Goal: Task Accomplishment & Management: Use online tool/utility

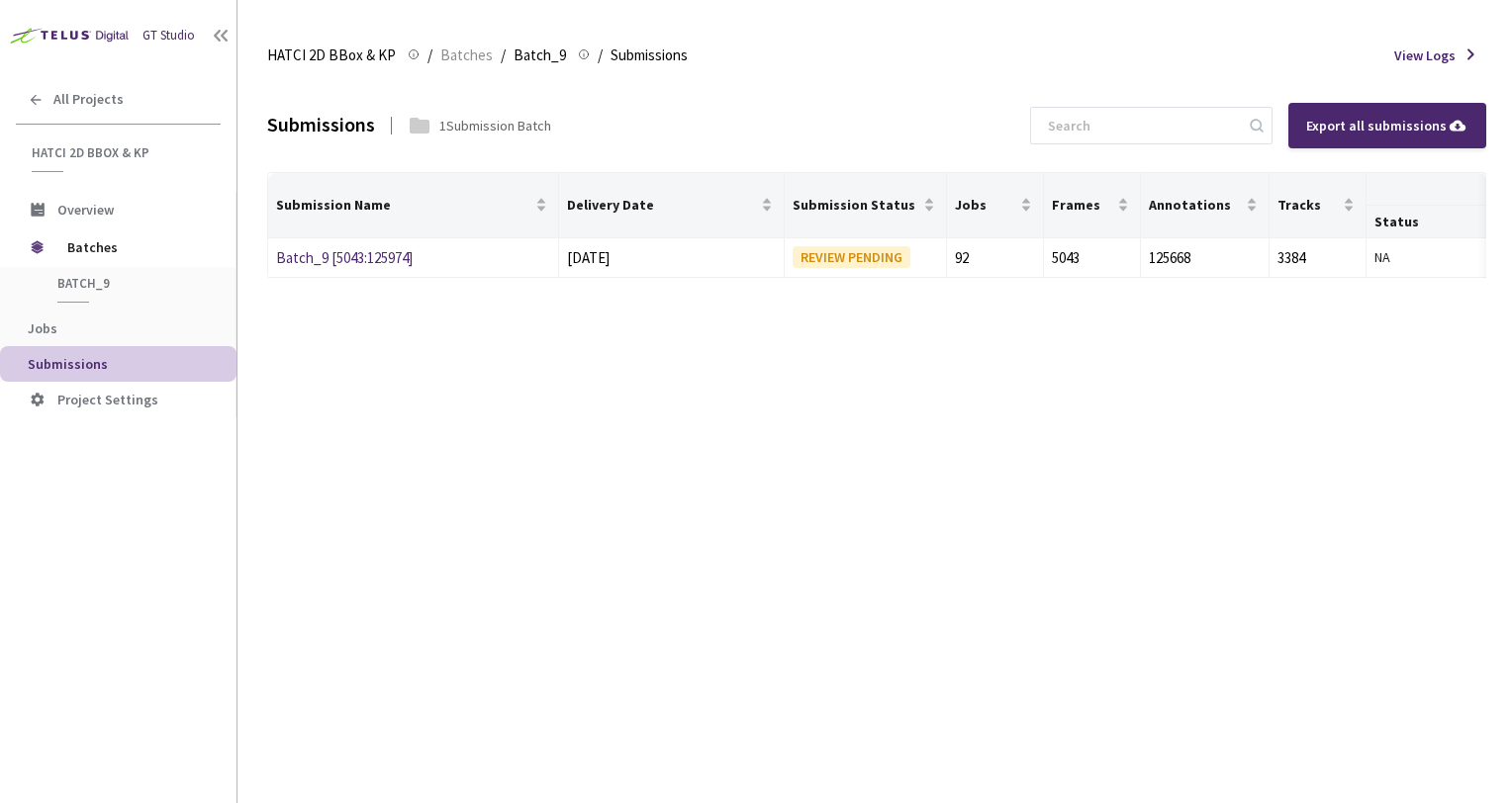
click at [558, 491] on div "Submissions 1 Submission Batch Export all submissions Submission Name Delivery …" at bounding box center [877, 442] width 1219 height 725
click at [400, 251] on link "Batch_9 [5043:125974]" at bounding box center [344, 257] width 137 height 19
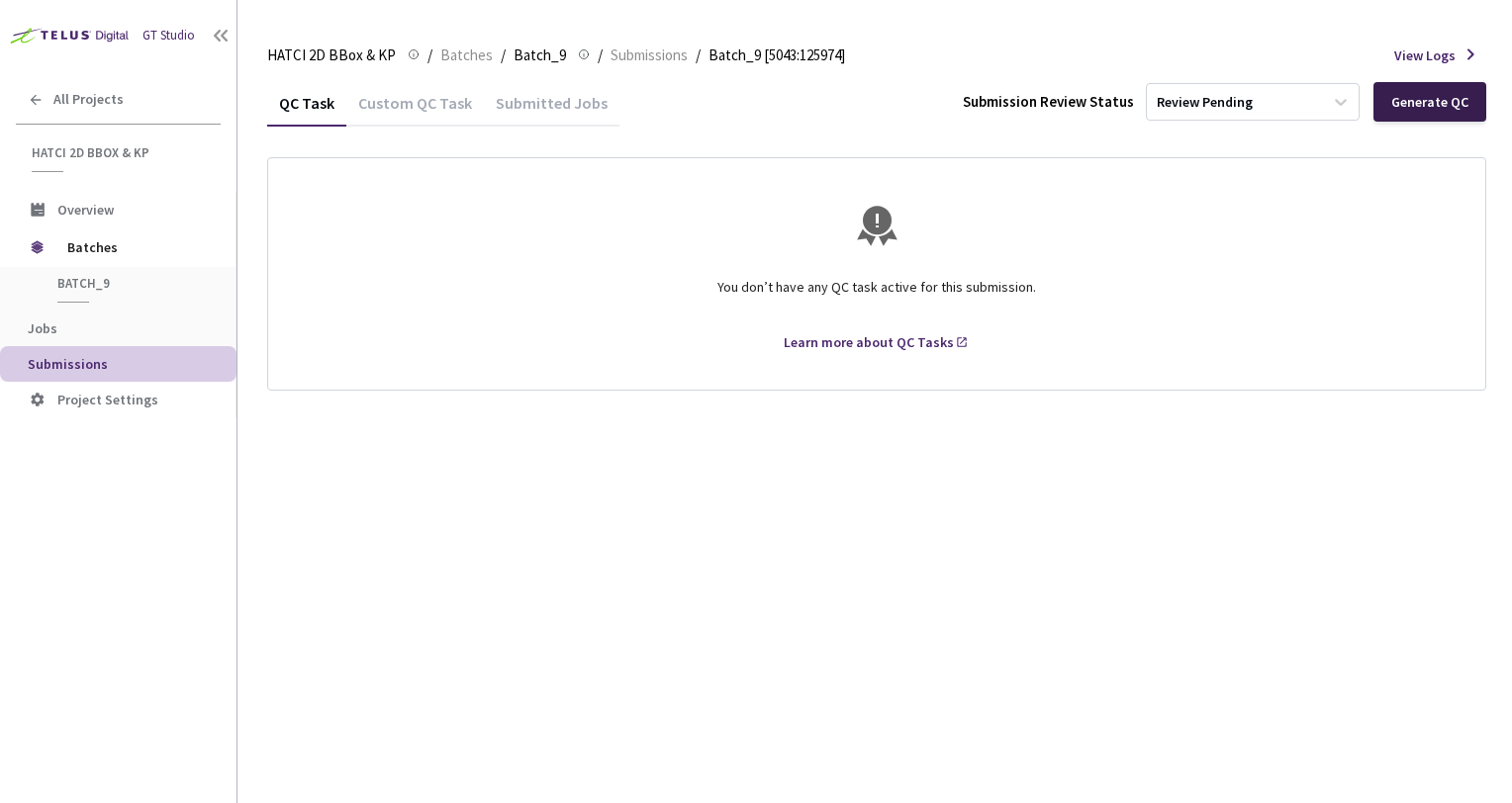
click at [1464, 99] on div "Generate QC" at bounding box center [1430, 102] width 77 height 16
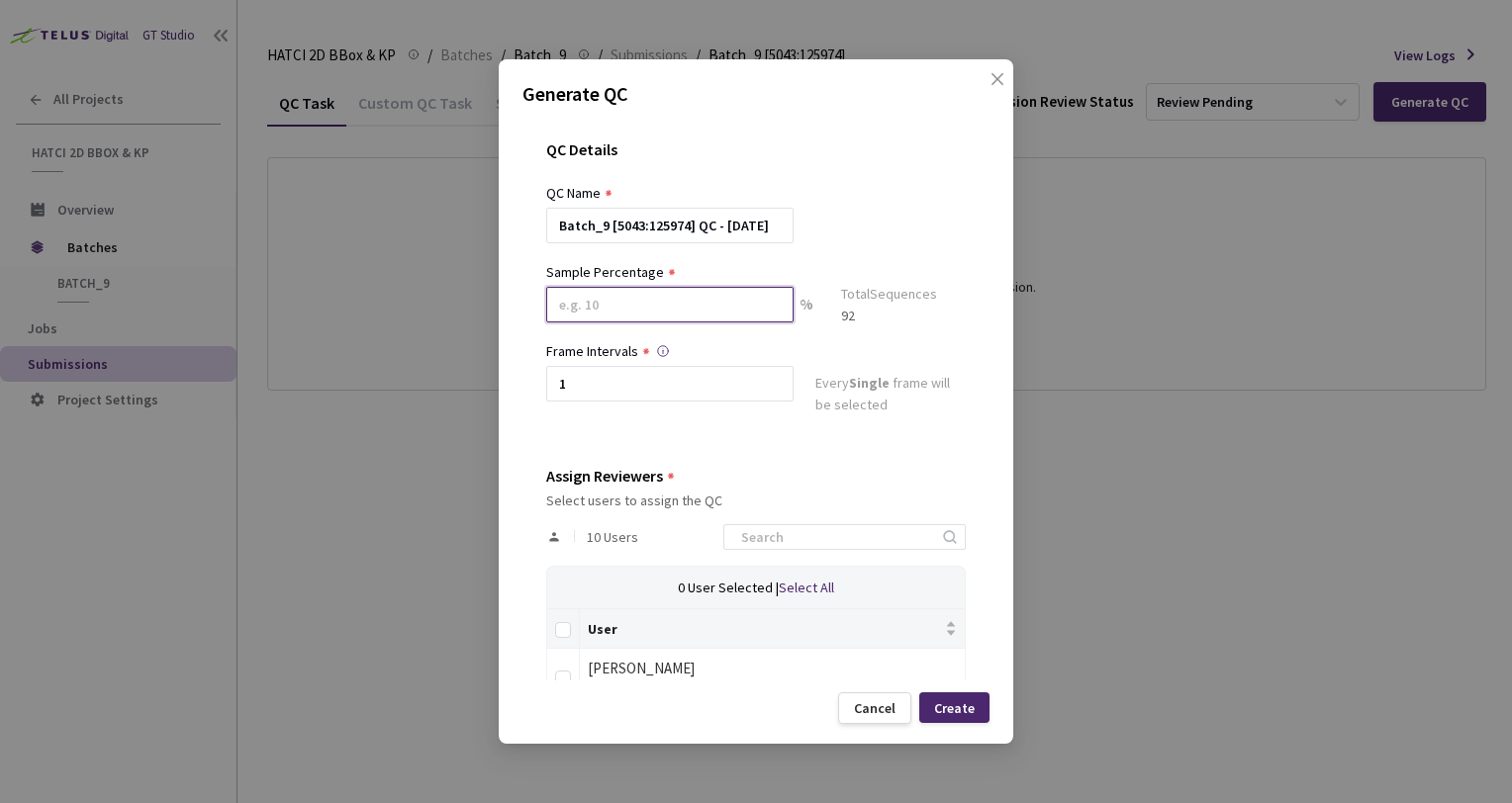
click at [677, 306] on input at bounding box center [669, 305] width 247 height 36
type input "2"
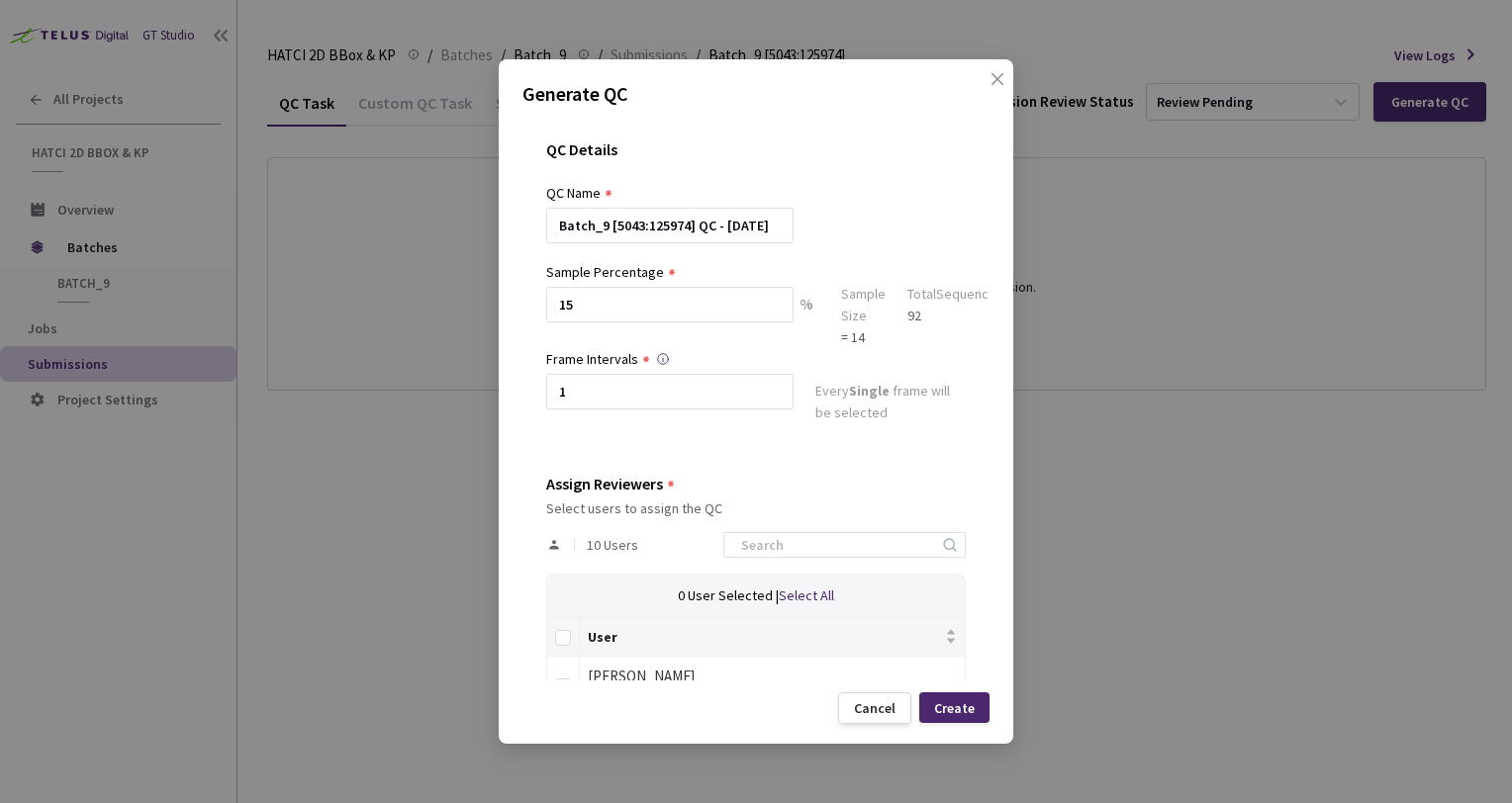
click at [938, 233] on div "Batch_9 [5043:125974] QC - [DATE]" at bounding box center [756, 225] width 420 height 36
click at [581, 313] on input "15" at bounding box center [669, 305] width 247 height 36
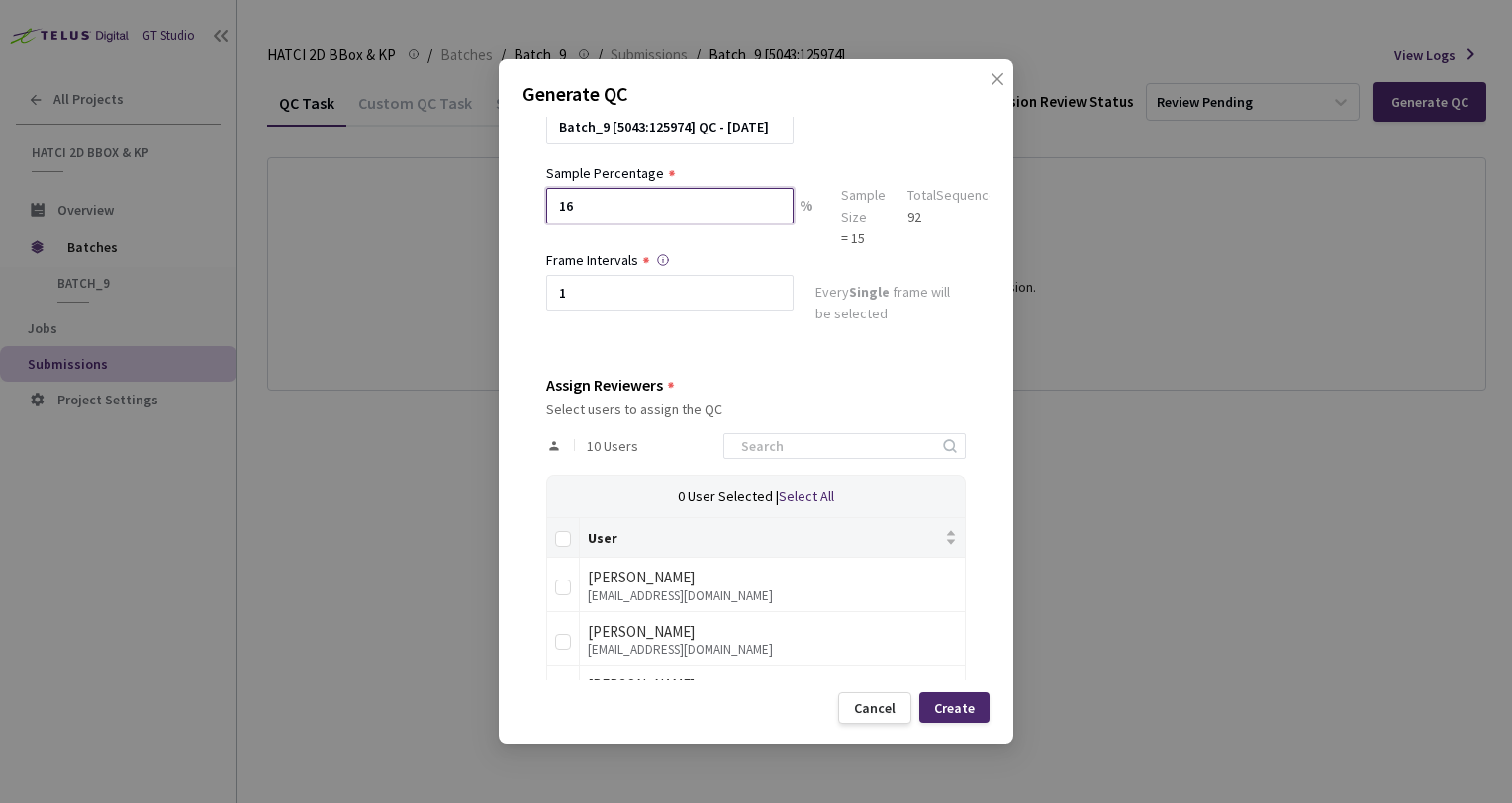
type input "16"
click at [626, 311] on div at bounding box center [669, 320] width 247 height 18
click at [626, 301] on input "1" at bounding box center [669, 293] width 247 height 36
drag, startPoint x: 626, startPoint y: 301, endPoint x: 502, endPoint y: 293, distance: 124.3
click at [506, 293] on div "Generate QC QC Details QC Name Batch_9 [5043:125974] QC - 14 Oct, 2025 Sample P…" at bounding box center [756, 402] width 514 height 685
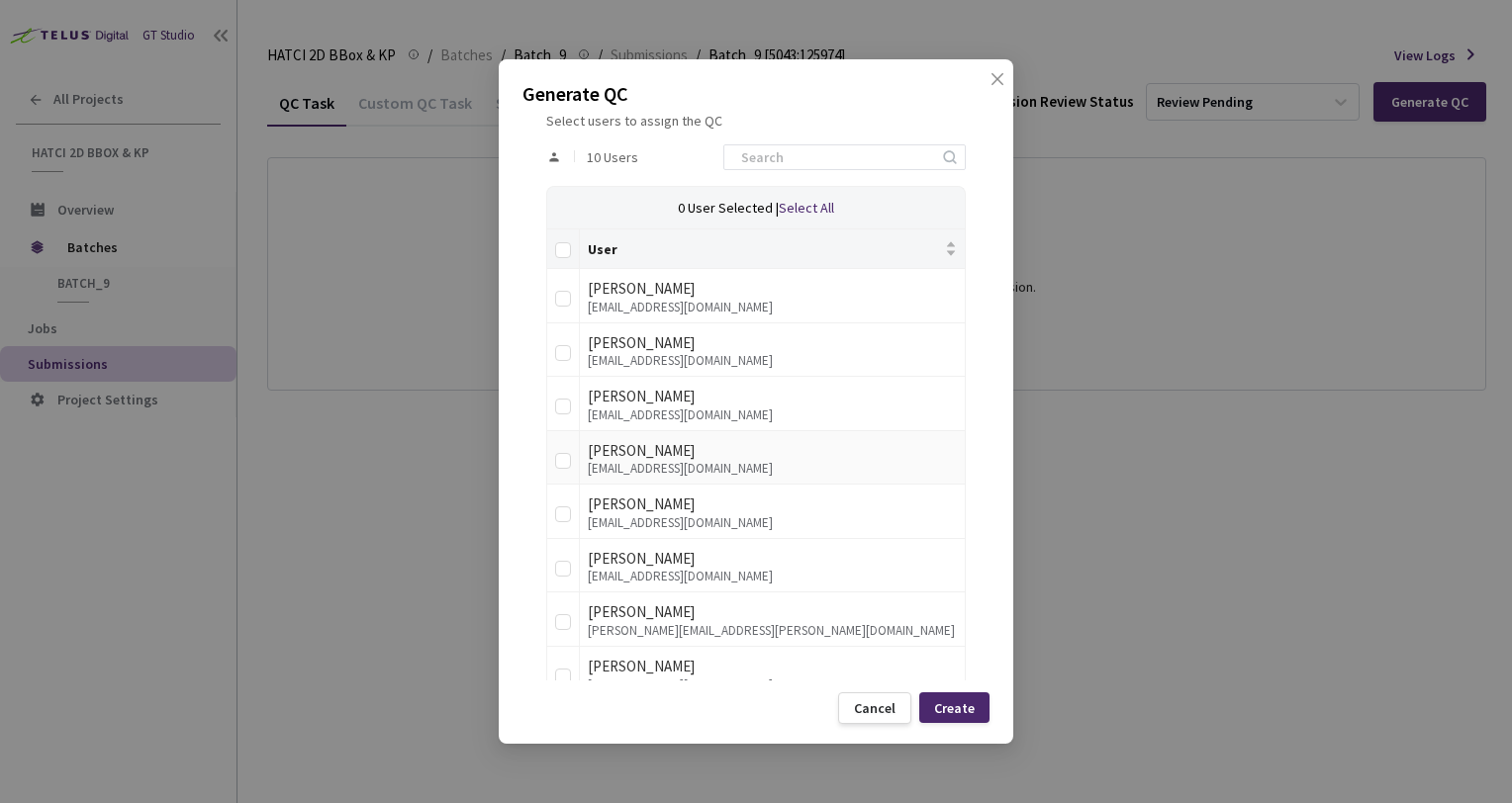
scroll to position [494, 0]
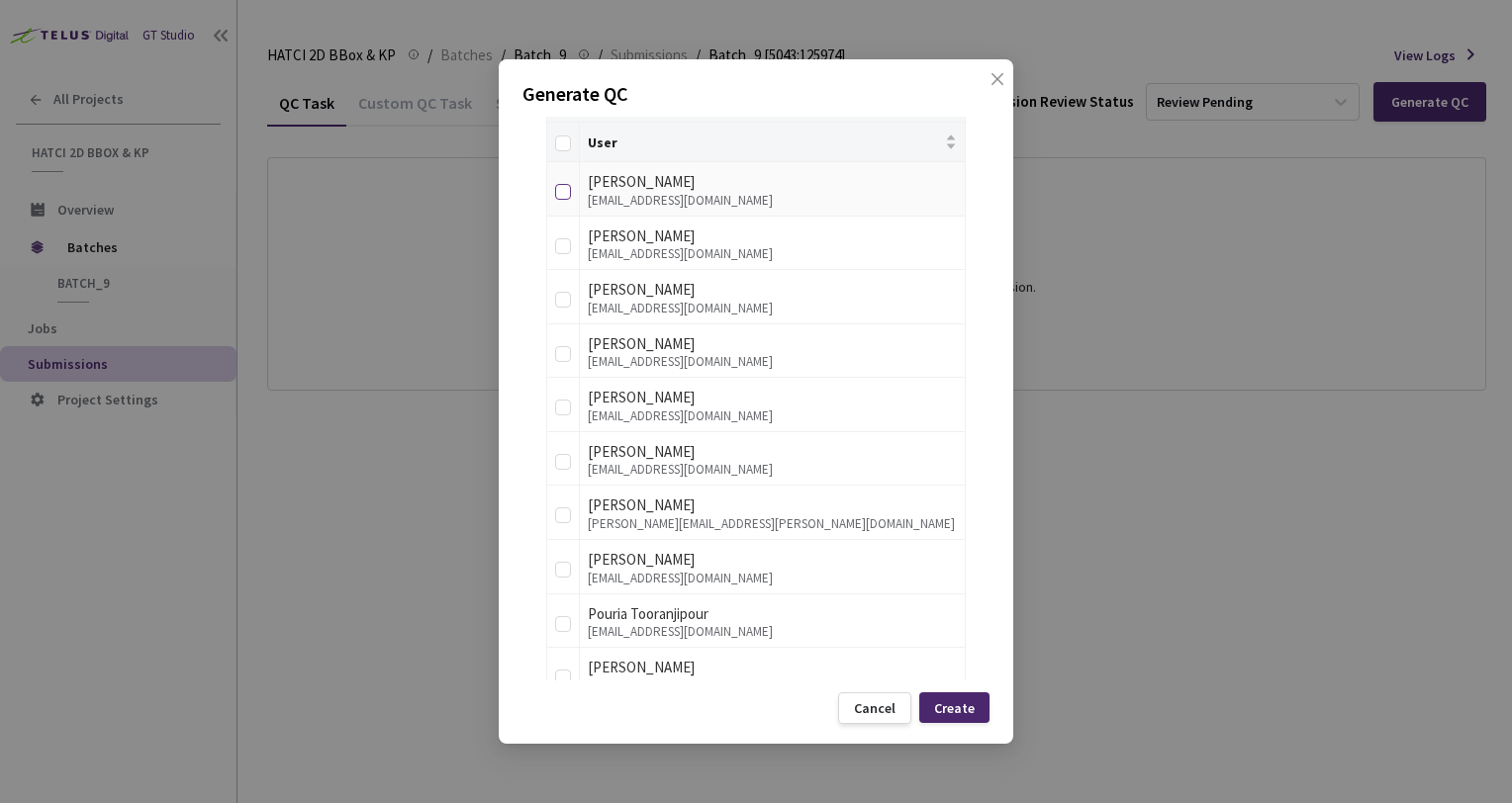
type input "2"
click at [559, 195] on input "checkbox" at bounding box center [563, 192] width 16 height 16
checkbox input "true"
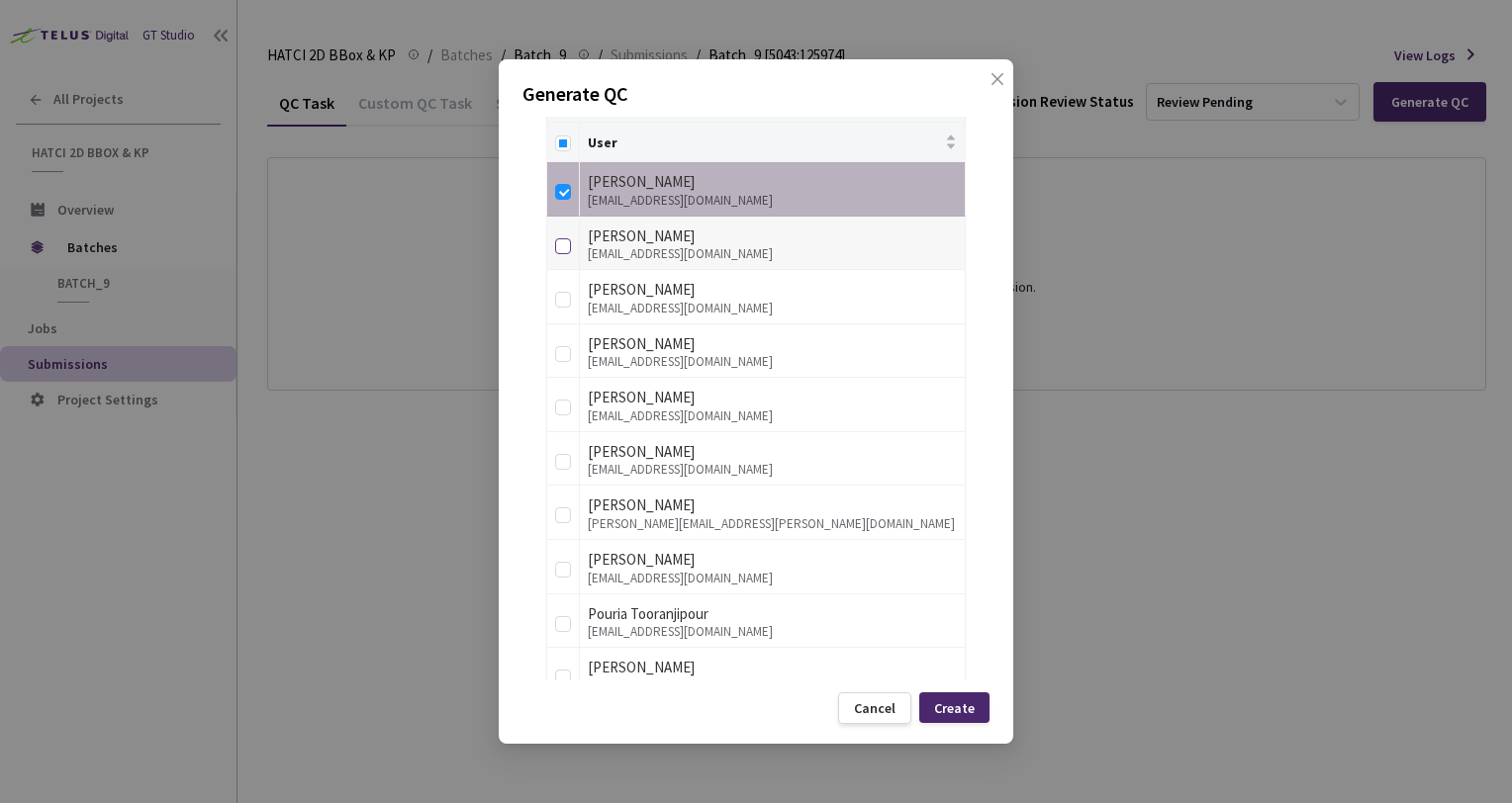
click at [560, 238] on input "checkbox" at bounding box center [563, 246] width 16 height 16
checkbox input "true"
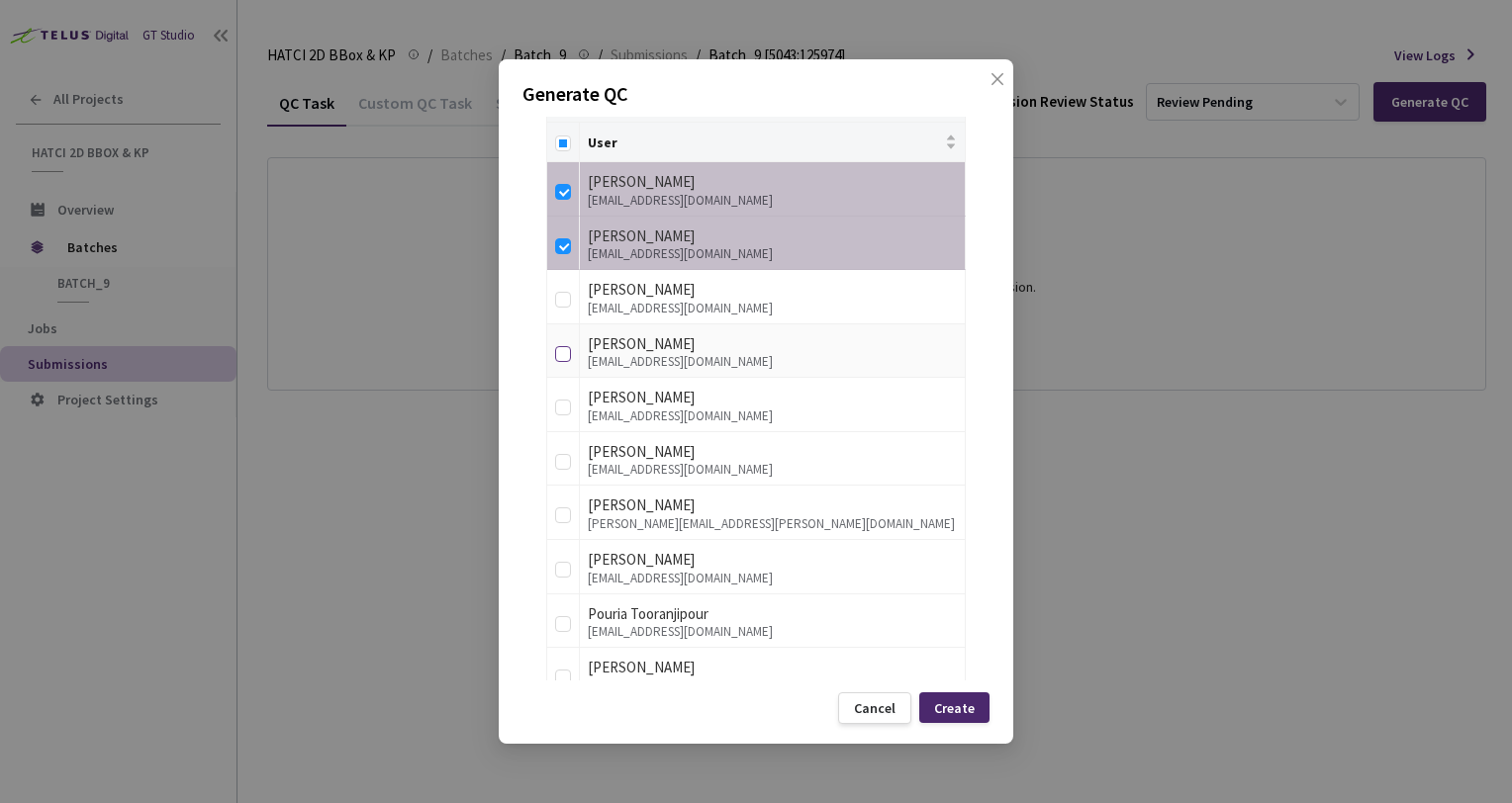
click at [558, 348] on input "checkbox" at bounding box center [563, 354] width 16 height 16
checkbox input "true"
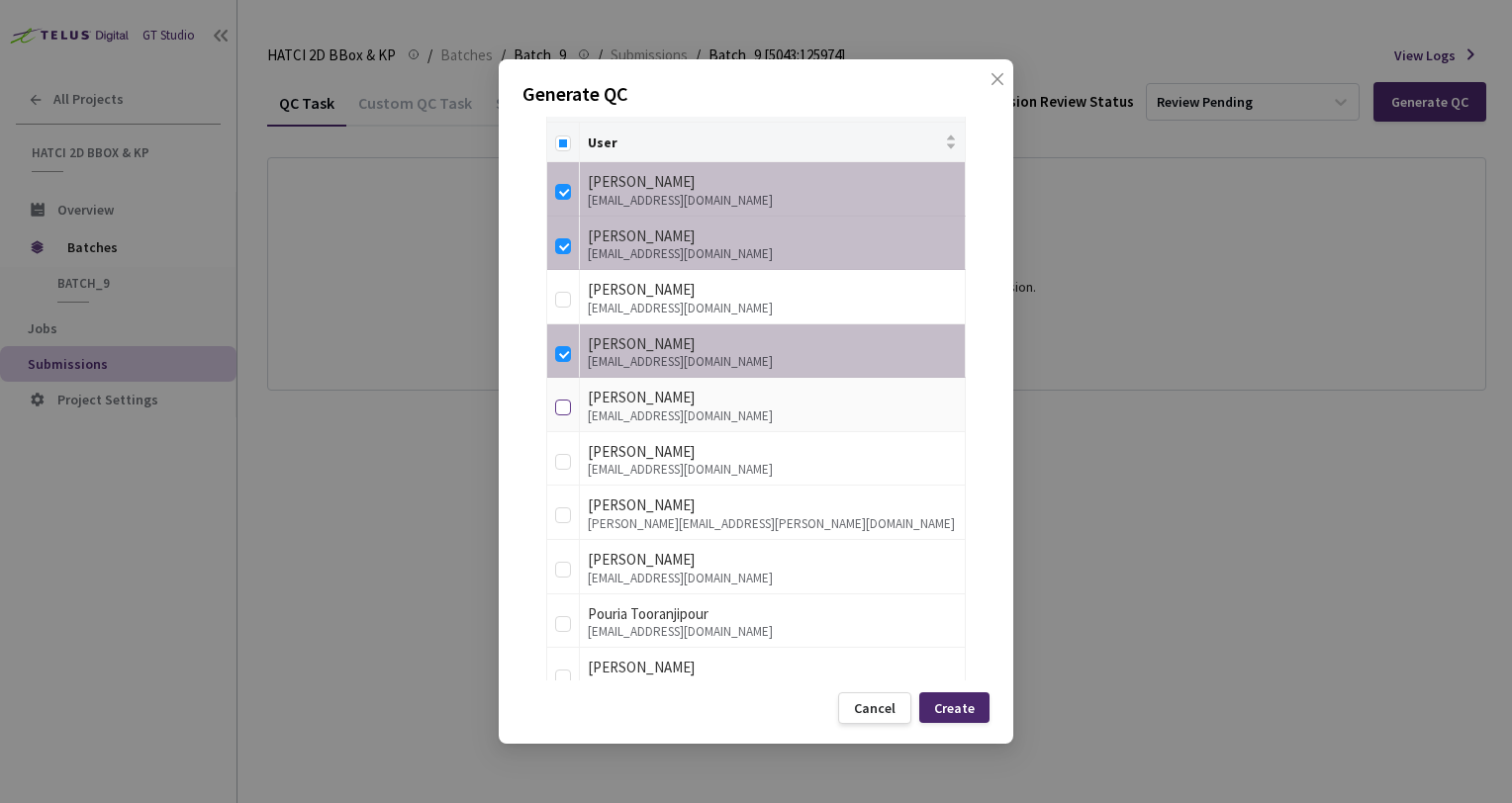
drag, startPoint x: 568, startPoint y: 412, endPoint x: 570, endPoint y: 486, distance: 74.0
click at [568, 412] on input "checkbox" at bounding box center [563, 408] width 16 height 16
checkbox input "true"
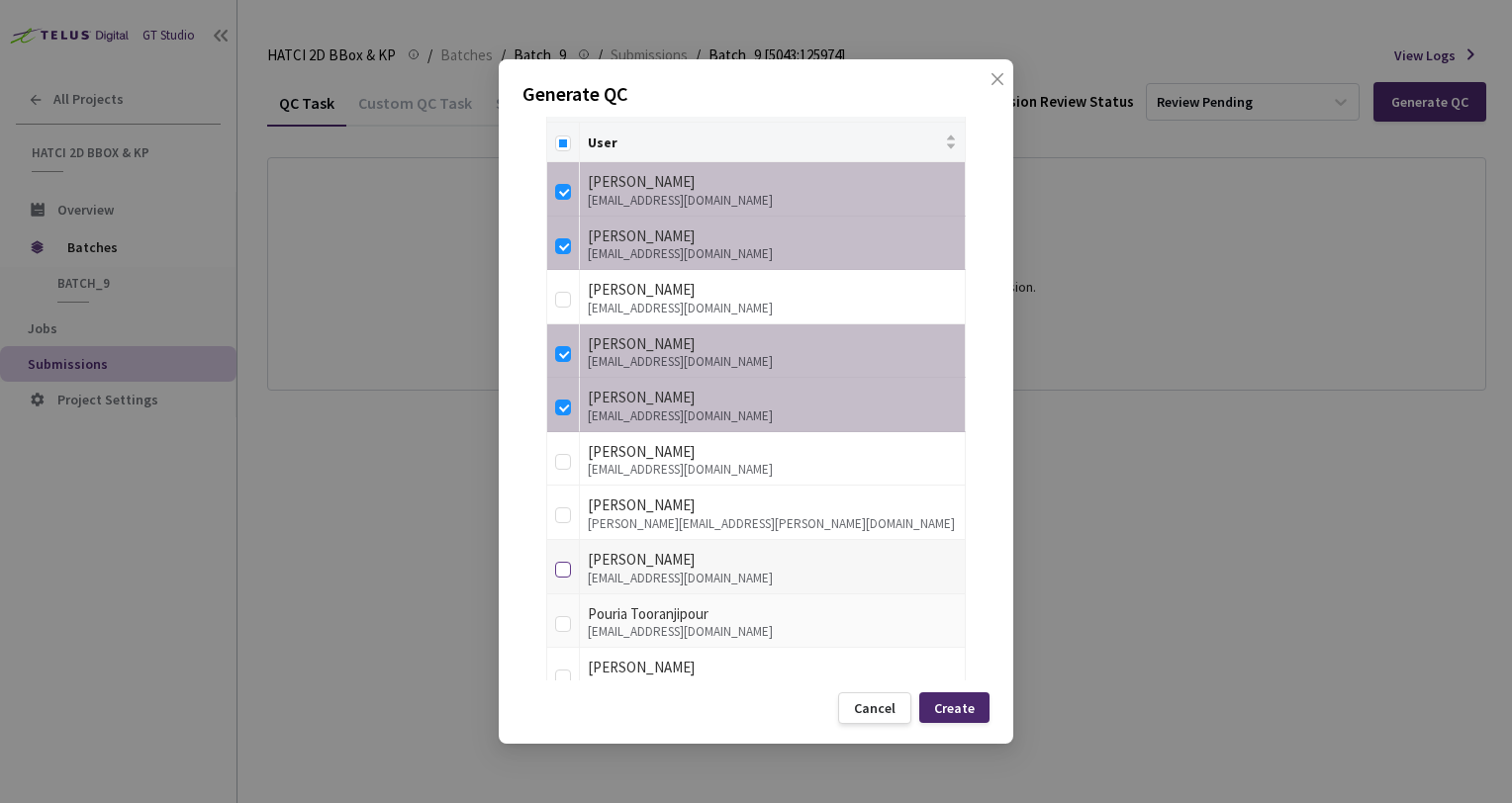
drag, startPoint x: 555, startPoint y: 574, endPoint x: 559, endPoint y: 614, distance: 40.2
click at [555, 575] on label at bounding box center [563, 567] width 16 height 28
click at [555, 575] on input "checkbox" at bounding box center [563, 570] width 16 height 16
checkbox input "true"
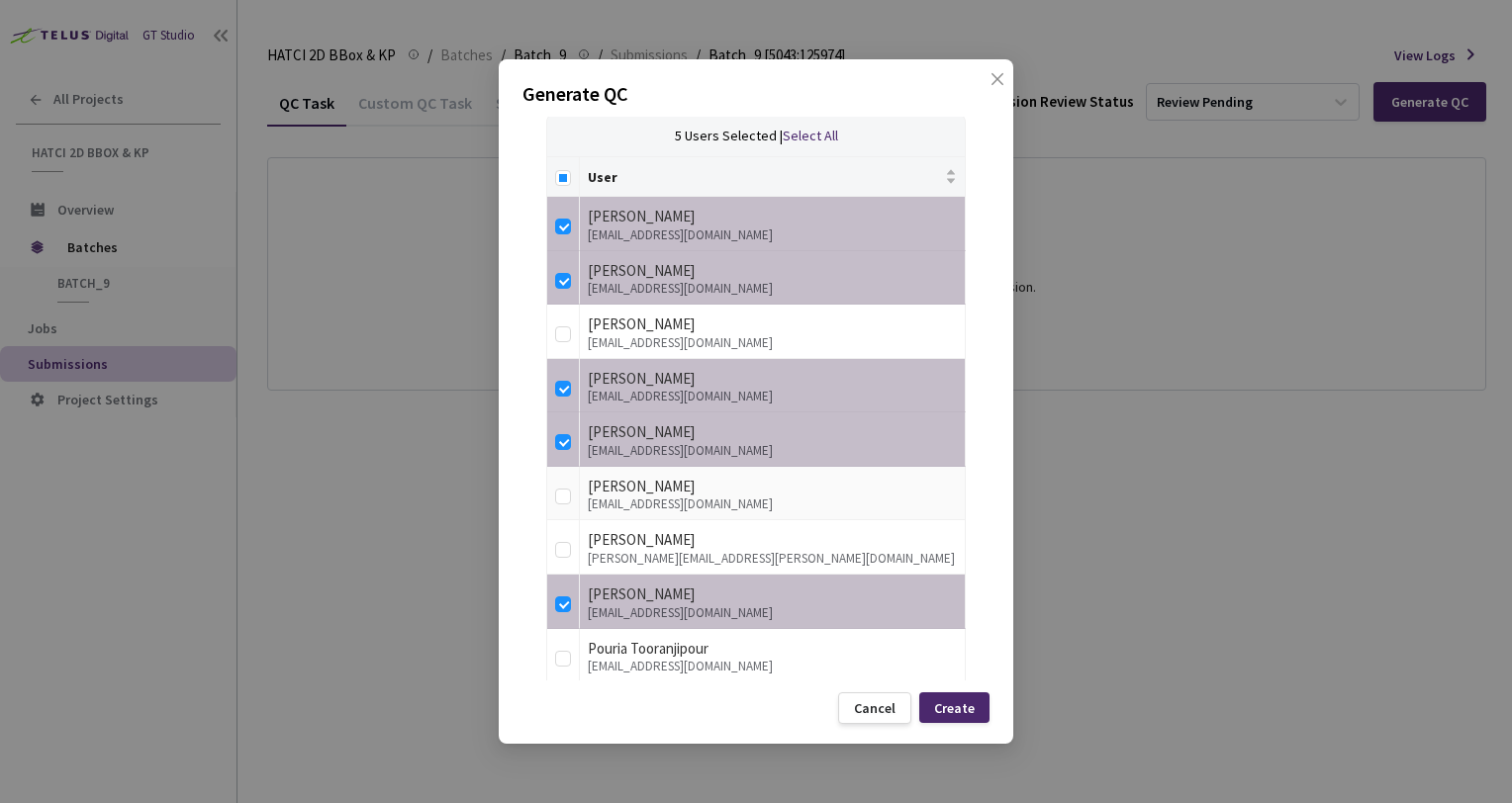
scroll to position [536, 0]
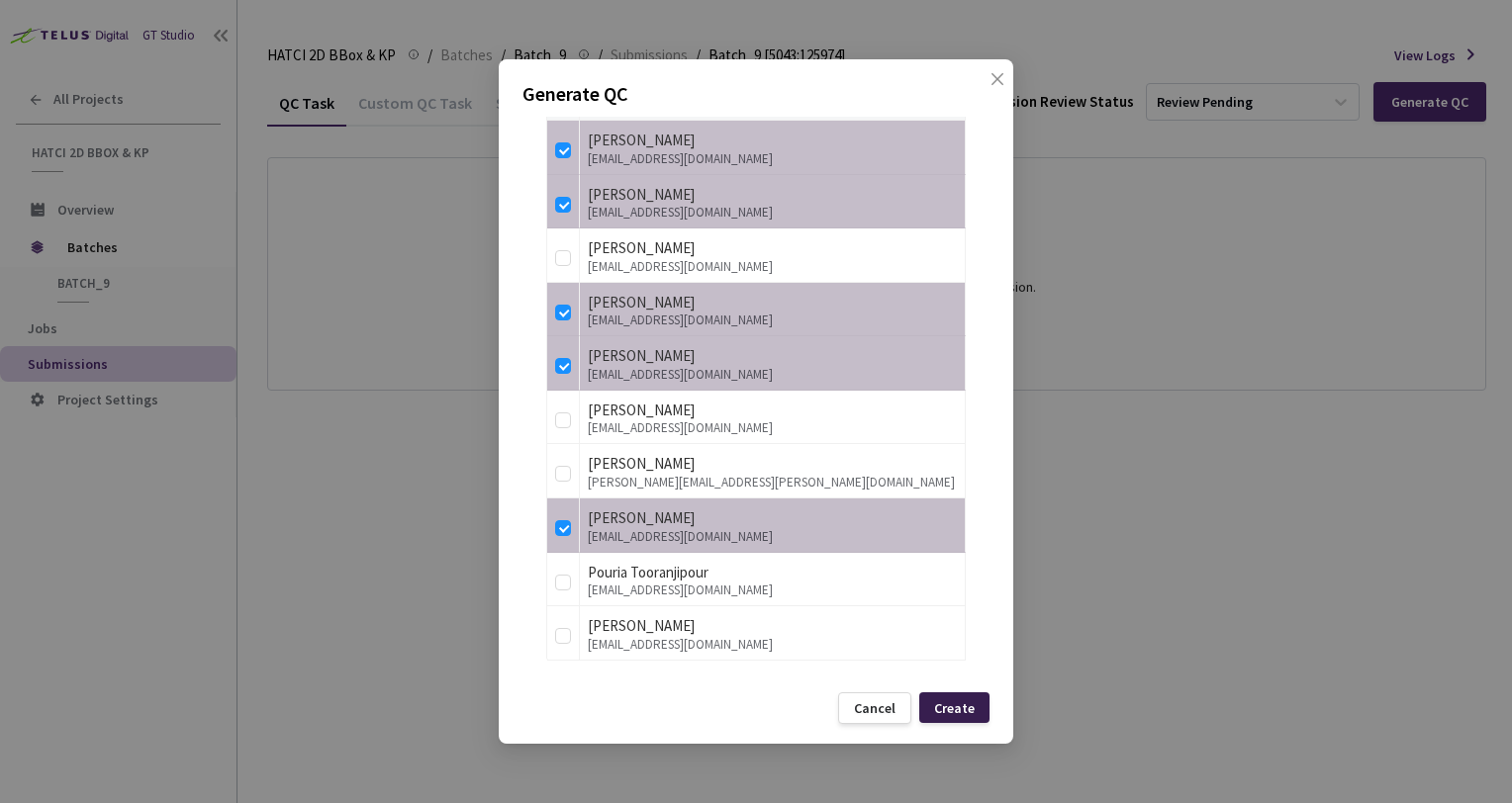
click at [967, 697] on div "Create" at bounding box center [954, 708] width 70 height 31
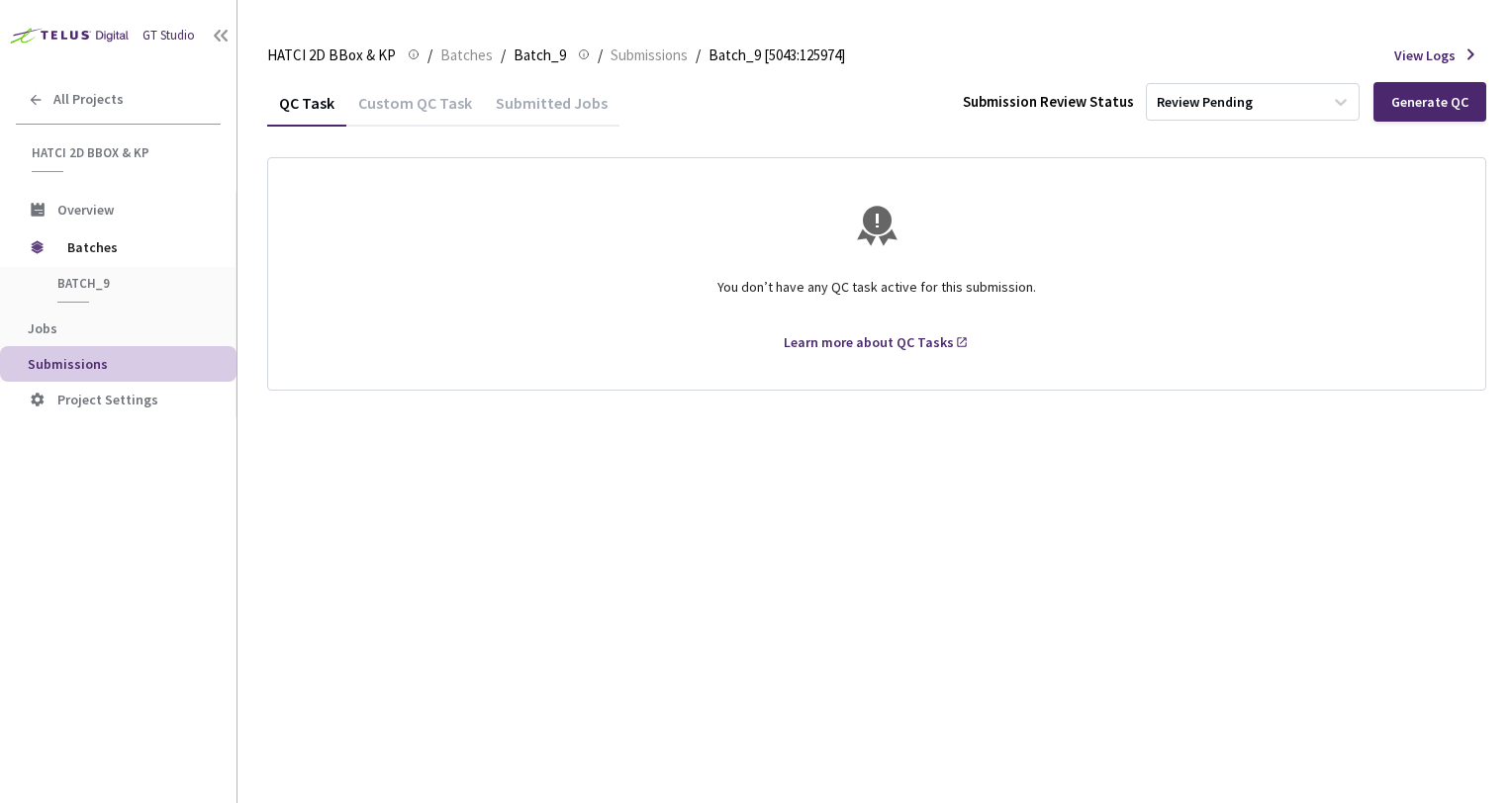
drag, startPoint x: 538, startPoint y: 146, endPoint x: 475, endPoint y: 113, distance: 71.1
click at [536, 146] on div "QC Task Custom QC Task Submitted Jobs Submission Review Status Review Pending G…" at bounding box center [877, 235] width 1219 height 312
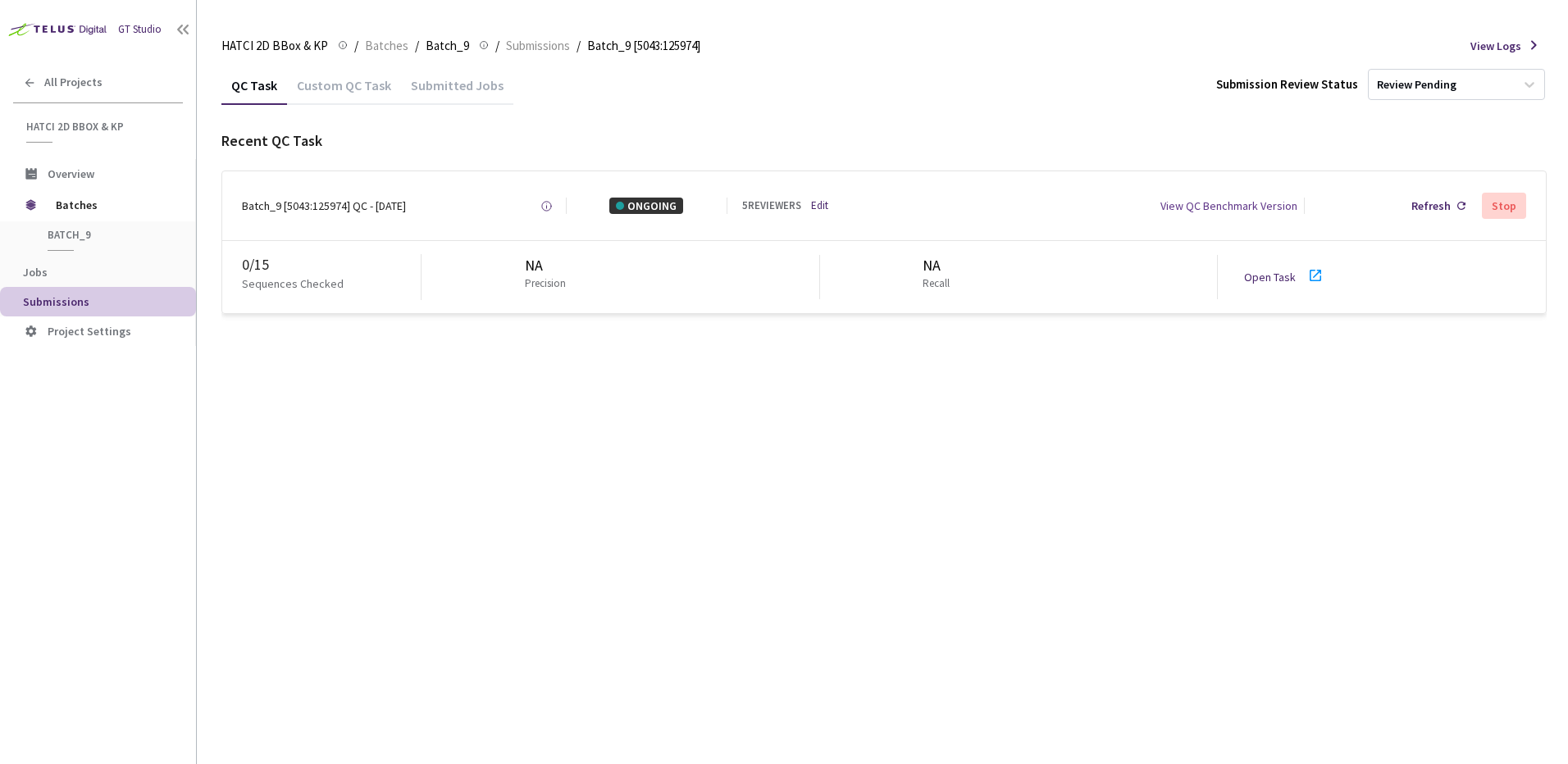
click at [925, 442] on div "QC Task Custom QC Task Submitted Jobs Submission Review Status Review Pending R…" at bounding box center [884, 414] width 1325 height 698
click at [888, 443] on div "QC Task Custom QC Task Submitted Jobs Submission Review Status Review Pending R…" at bounding box center [884, 414] width 1325 height 698
click at [634, 501] on div "QC Task Custom QC Task Submitted Jobs Submission Review Status Review Pending R…" at bounding box center [884, 414] width 1325 height 698
click at [1290, 279] on link "Open Task" at bounding box center [1269, 277] width 52 height 15
